Goal: Find specific page/section: Find specific page/section

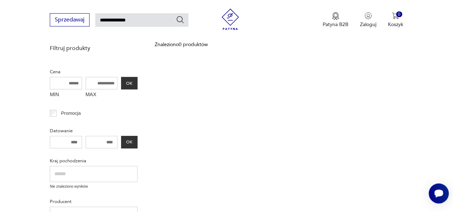
drag, startPoint x: 147, startPoint y: 18, endPoint x: 110, endPoint y: 22, distance: 36.4
click at [110, 22] on input "**********" at bounding box center [141, 20] width 93 height 14
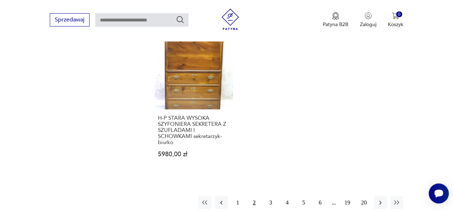
scroll to position [1006, 0]
click at [308, 196] on button "5" at bounding box center [303, 202] width 13 height 13
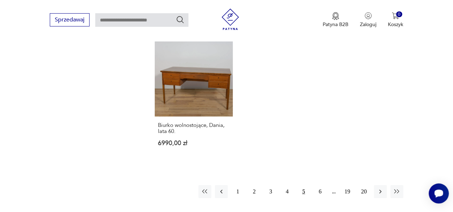
scroll to position [999, 0]
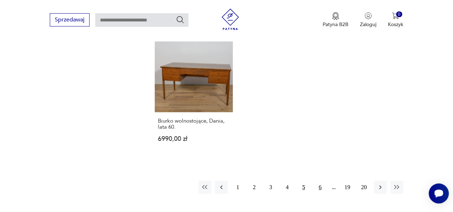
click at [320, 189] on button "6" at bounding box center [320, 187] width 13 height 13
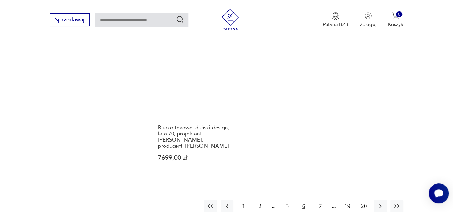
scroll to position [998, 0]
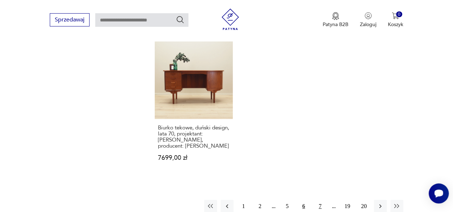
click at [322, 200] on button "7" at bounding box center [320, 206] width 13 height 13
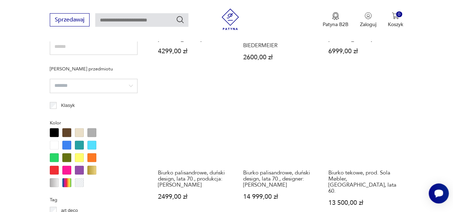
scroll to position [527, 0]
